Goal: Information Seeking & Learning: Learn about a topic

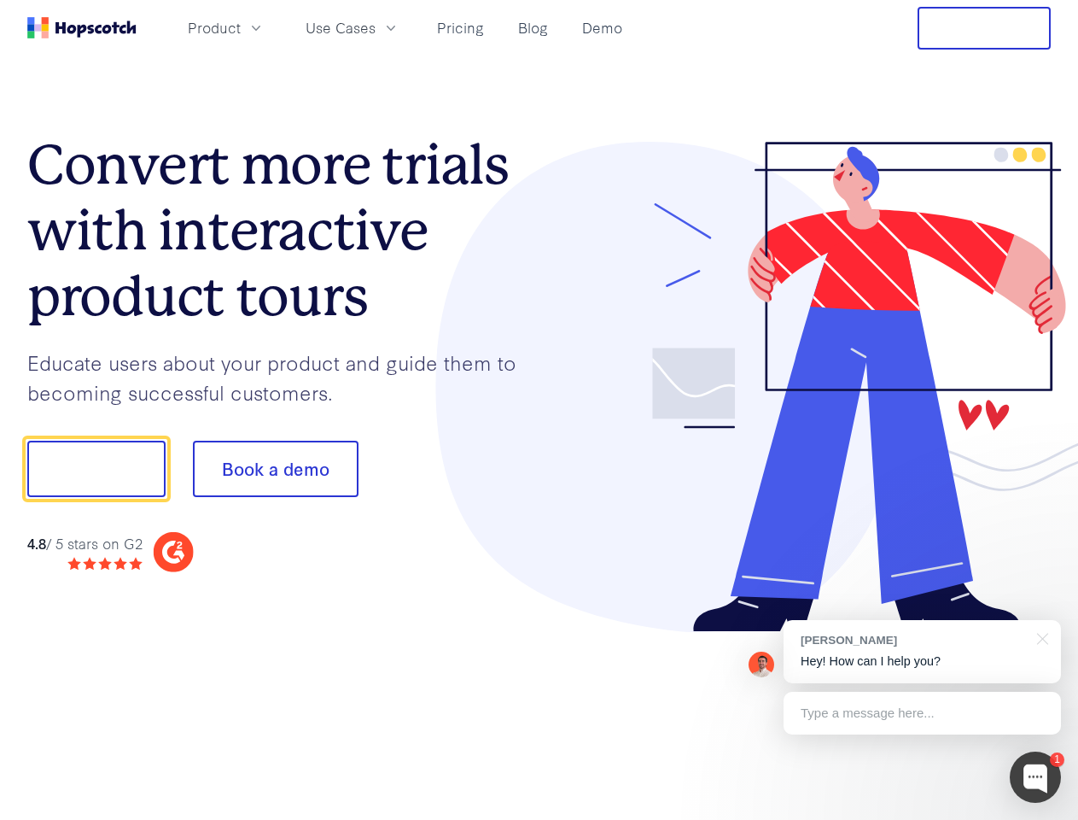
click at [540, 410] on div at bounding box center [796, 387] width 512 height 491
click at [241, 27] on span "Product" at bounding box center [214, 27] width 53 height 21
click at [376, 27] on span "Use Cases" at bounding box center [341, 27] width 70 height 21
click at [984, 28] on button "Free Trial" at bounding box center [984, 28] width 133 height 43
click at [96, 469] on button "Show me!" at bounding box center [96, 469] width 138 height 56
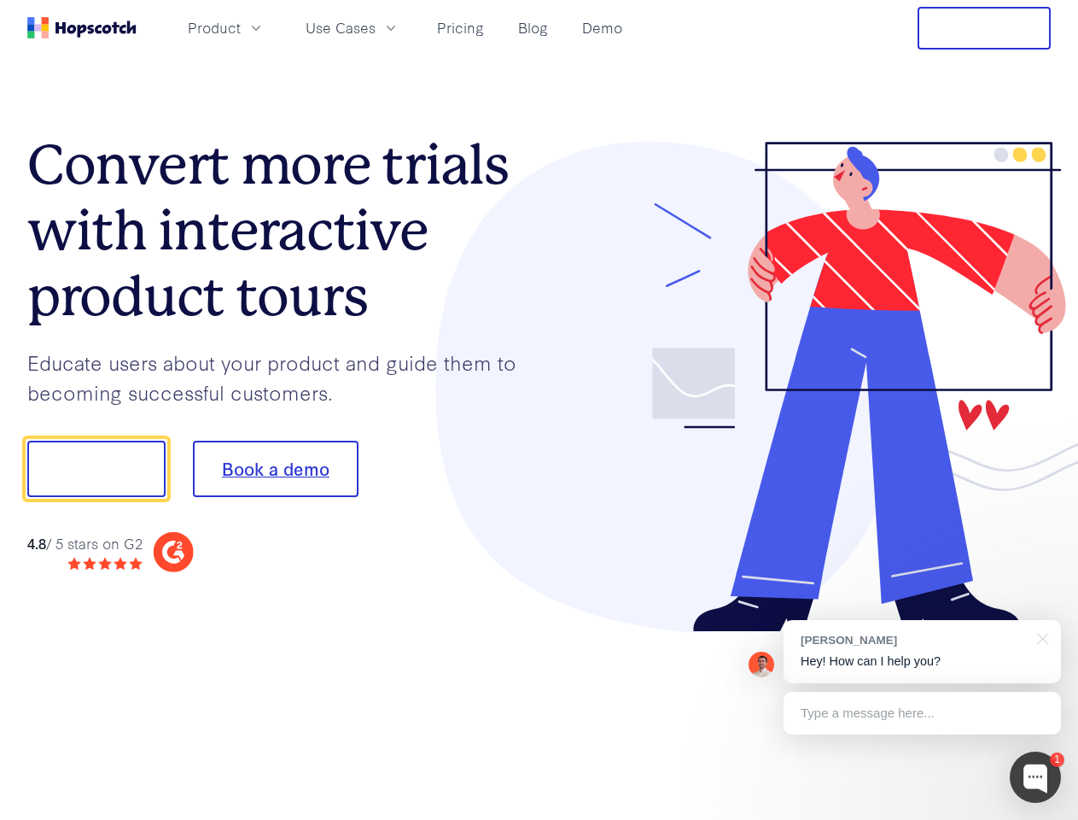
click at [275, 469] on button "Book a demo" at bounding box center [276, 469] width 166 height 56
click at [1036, 777] on div at bounding box center [1035, 776] width 51 height 51
click at [922, 651] on div "[PERSON_NAME] Hey! How can I help you?" at bounding box center [922, 651] width 277 height 63
click at [1040, 819] on div "1 [PERSON_NAME] Hey! How can I help you? Type a message here... Free live chat …" at bounding box center [539, 820] width 1078 height 0
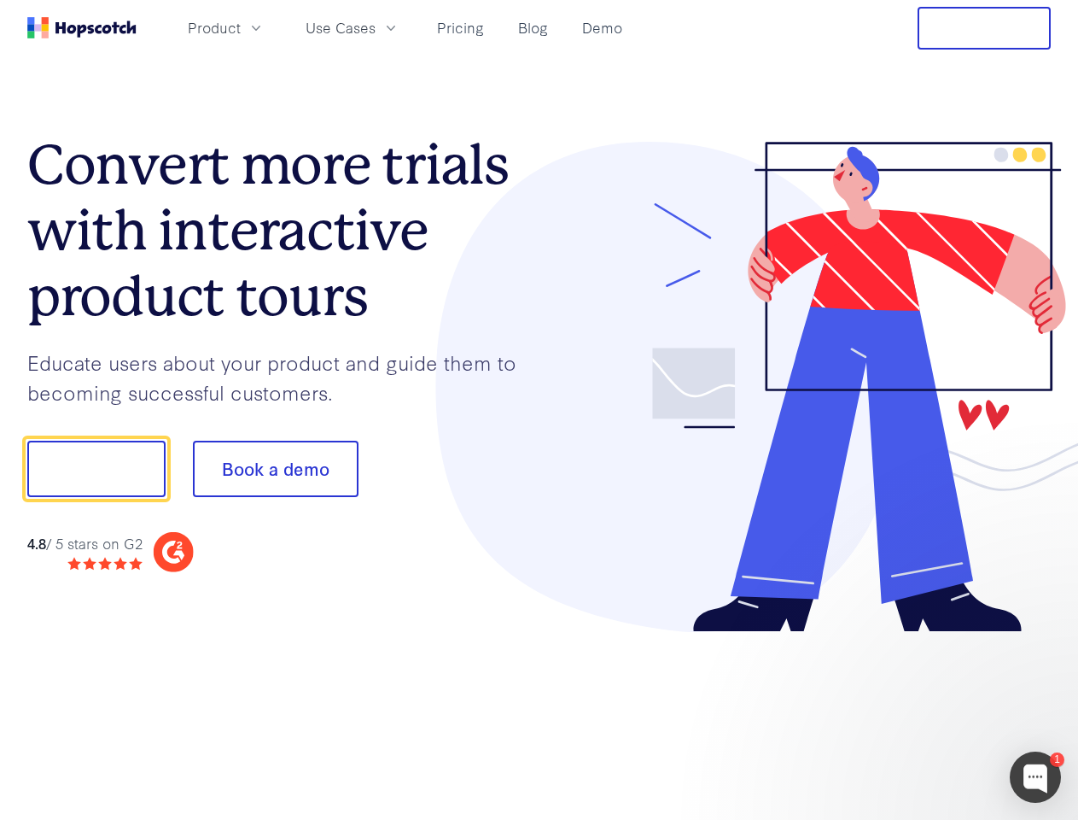
click at [922, 713] on div at bounding box center [901, 581] width 320 height 341
